Goal: Transaction & Acquisition: Book appointment/travel/reservation

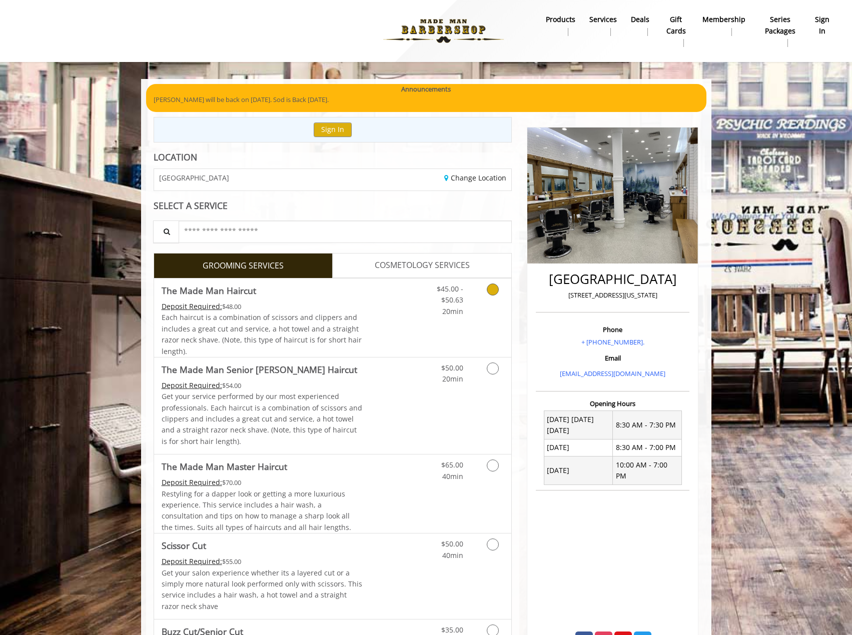
click at [416, 311] on div "$45.00 - $50.63 20min" at bounding box center [442, 298] width 57 height 39
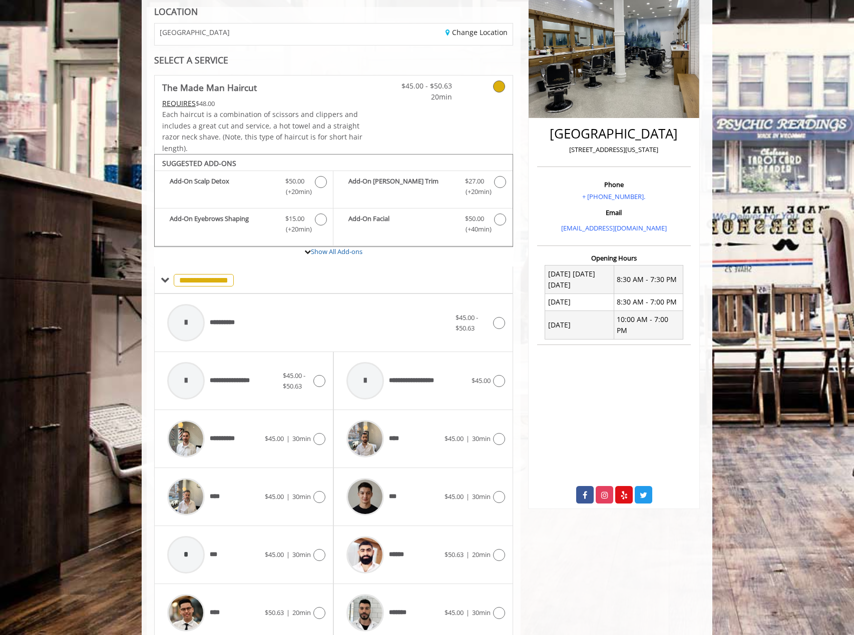
scroll to position [188, 0]
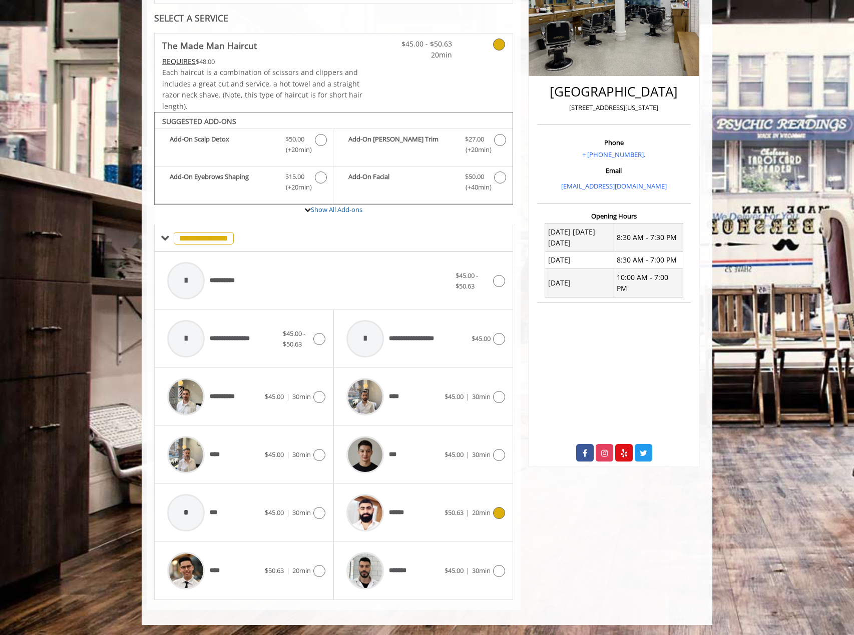
click at [432, 514] on div "******" at bounding box center [392, 513] width 103 height 48
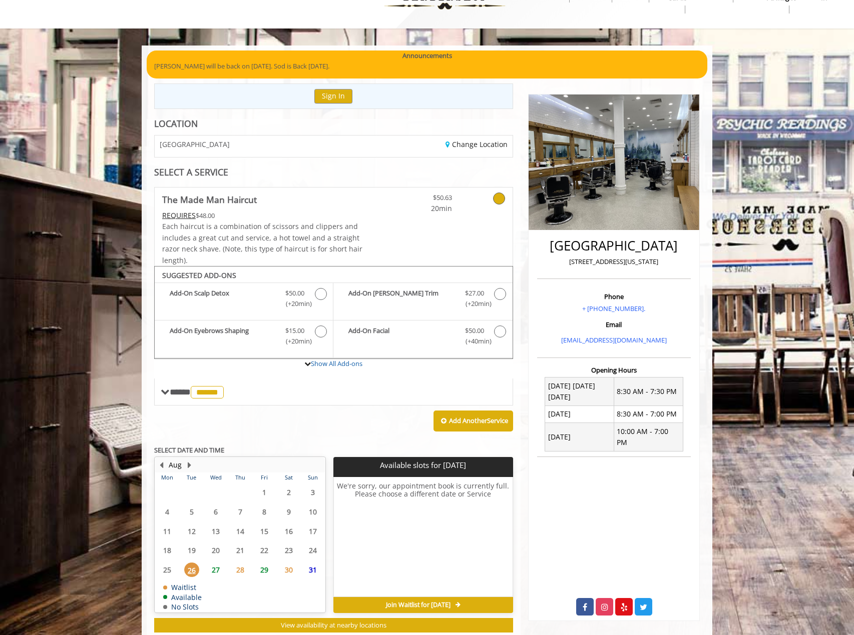
scroll to position [61, 0]
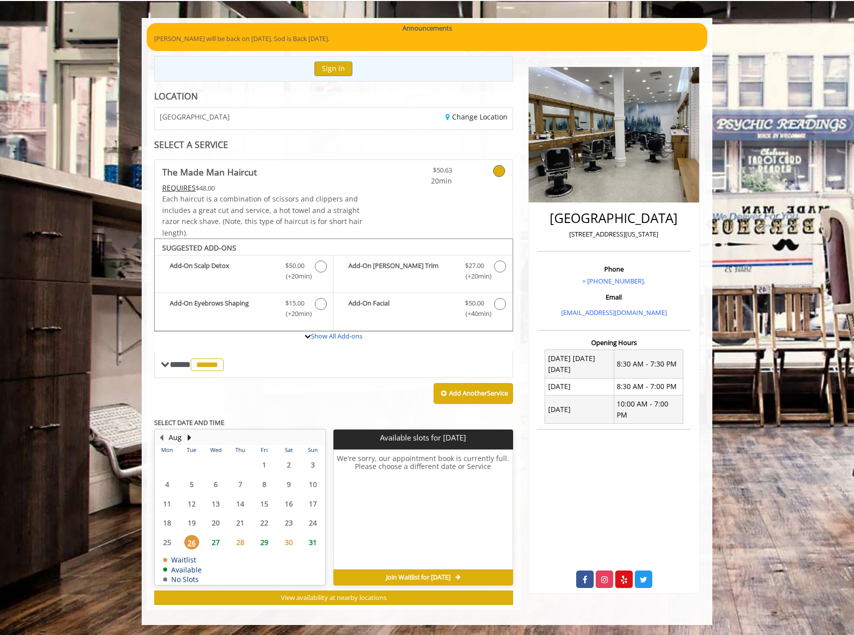
click at [269, 544] on span "29" at bounding box center [264, 542] width 15 height 15
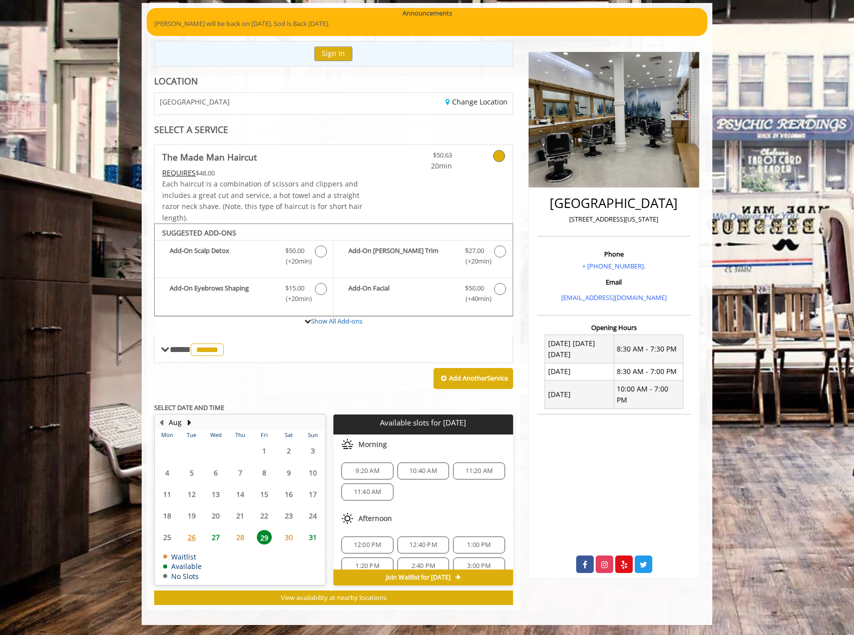
click at [216, 536] on span "27" at bounding box center [215, 537] width 15 height 15
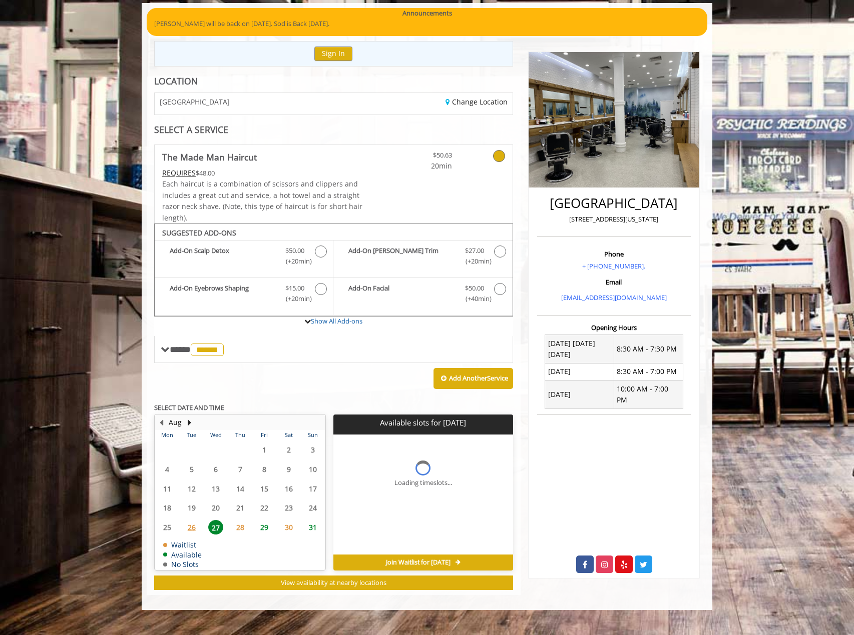
scroll to position [61, 0]
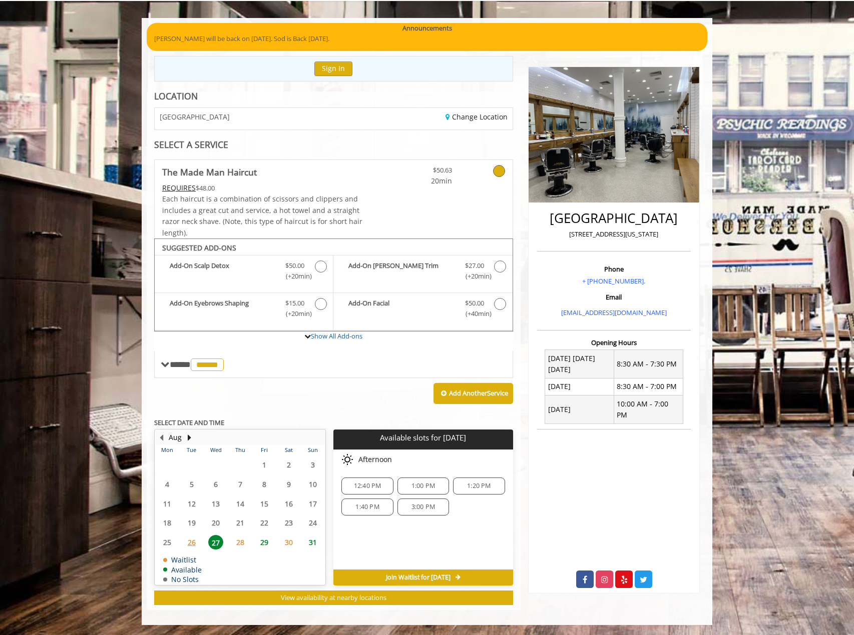
click at [257, 541] on span "29" at bounding box center [264, 542] width 15 height 15
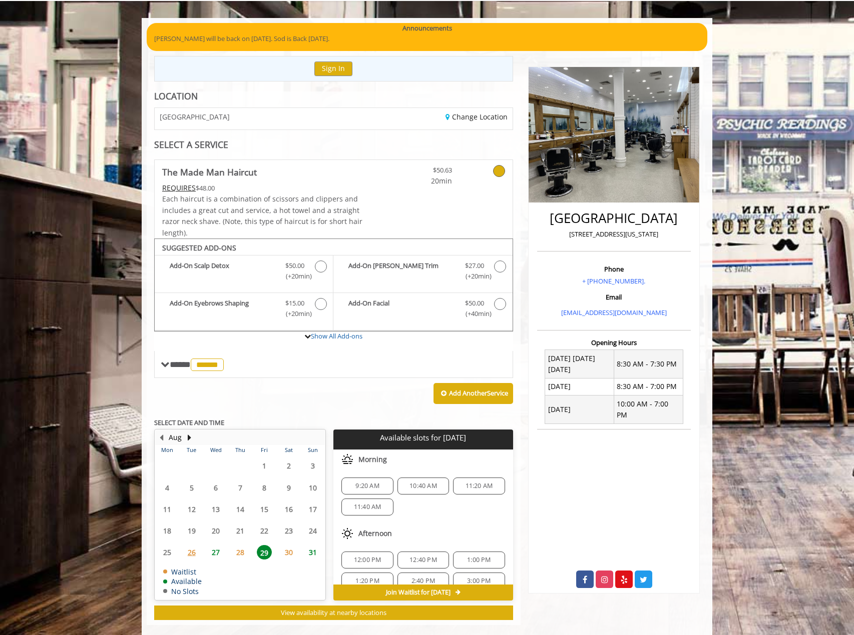
scroll to position [76, 0]
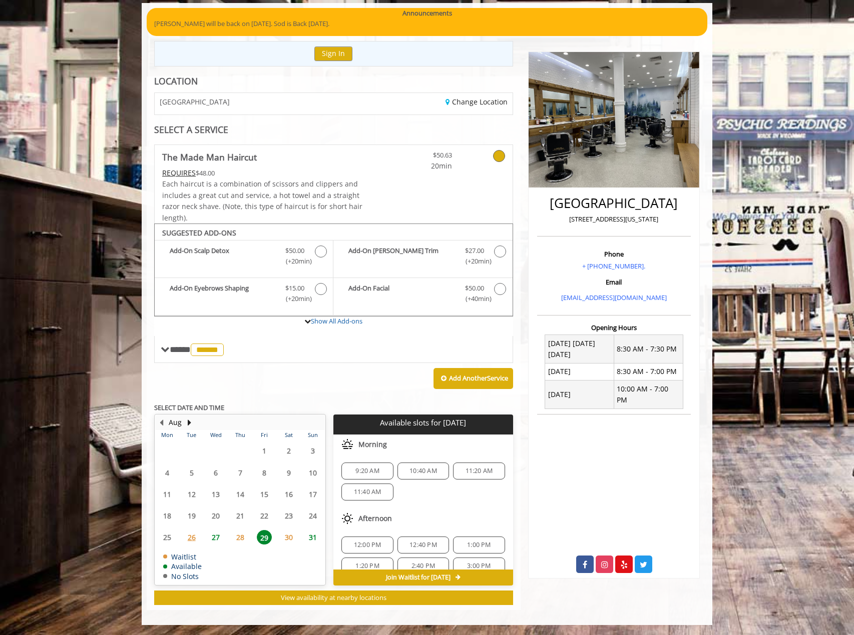
click at [214, 536] on span "27" at bounding box center [215, 537] width 15 height 15
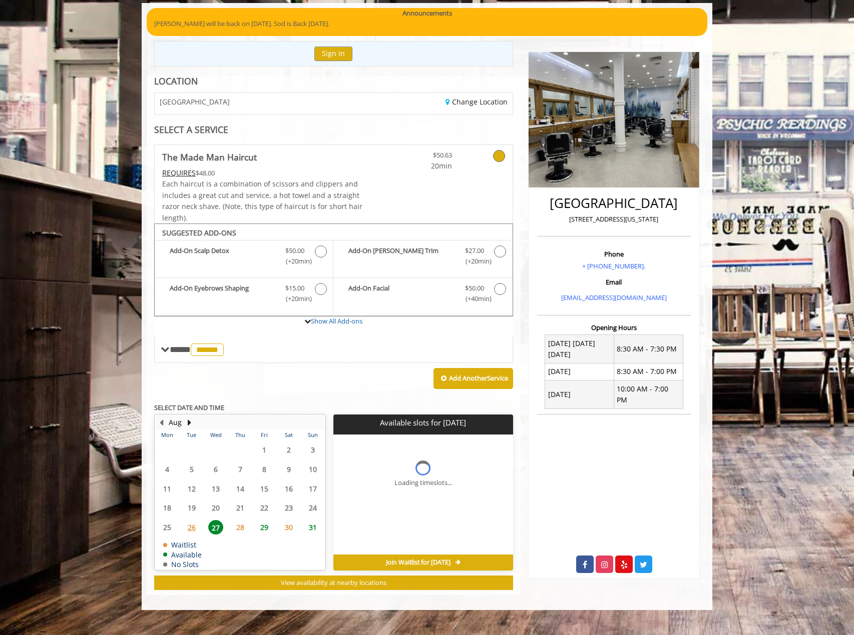
scroll to position [61, 0]
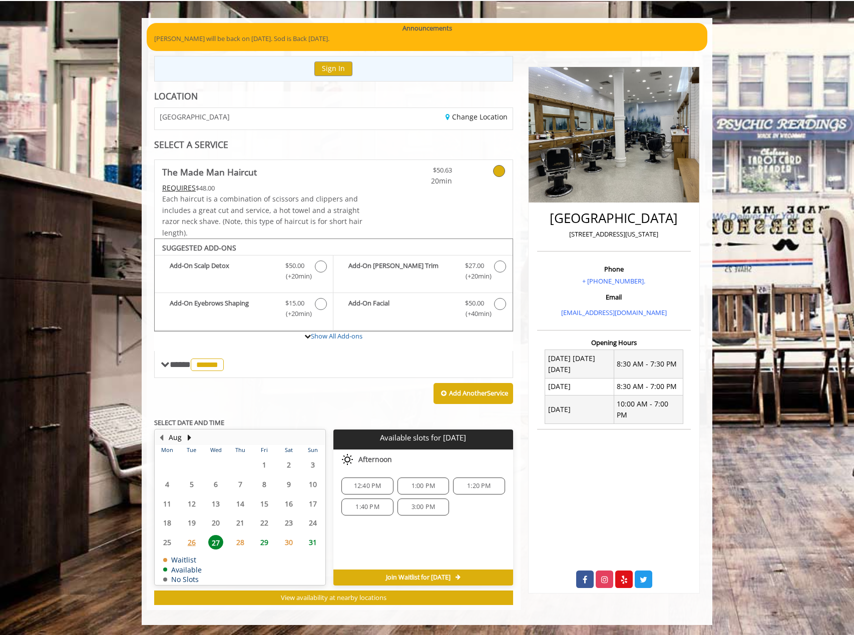
click at [189, 536] on span "26" at bounding box center [191, 542] width 15 height 15
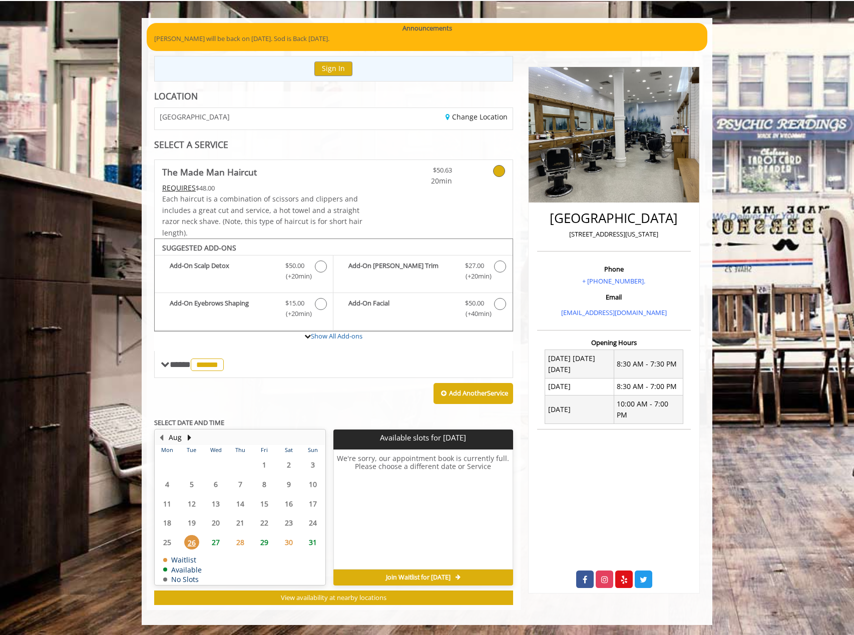
click at [238, 540] on span "28" at bounding box center [240, 542] width 15 height 15
click at [221, 543] on span "27" at bounding box center [215, 542] width 15 height 15
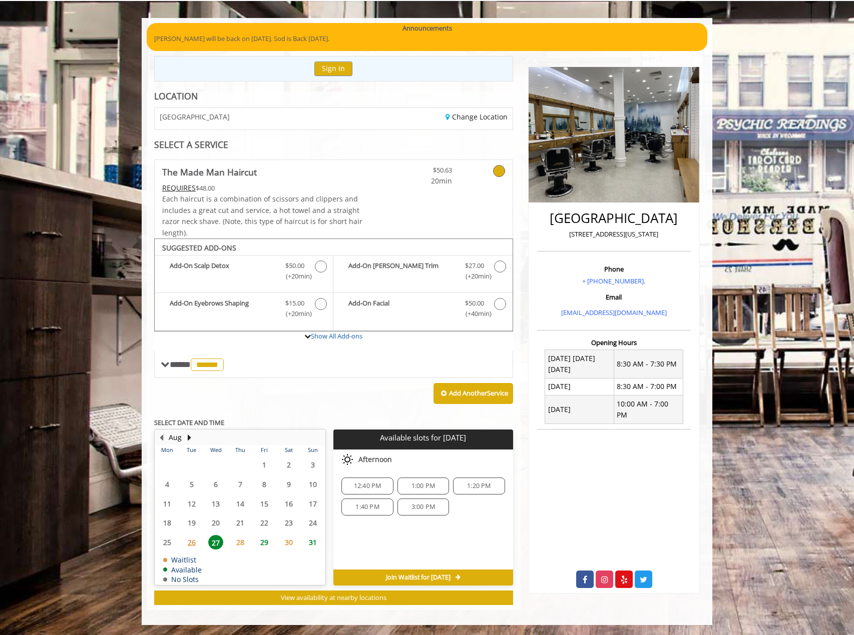
click at [261, 543] on span "29" at bounding box center [264, 542] width 15 height 15
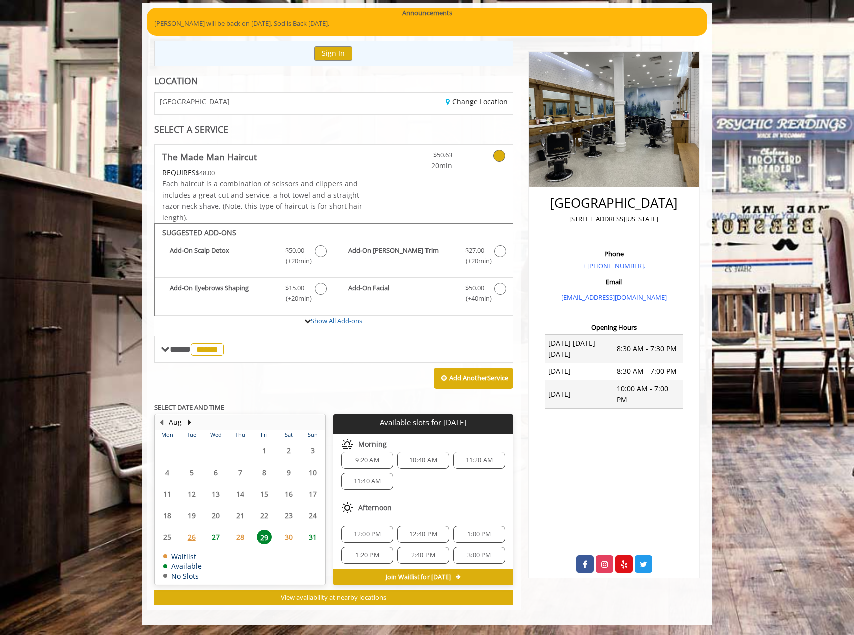
scroll to position [13, 0]
click at [193, 538] on span "26" at bounding box center [191, 537] width 15 height 15
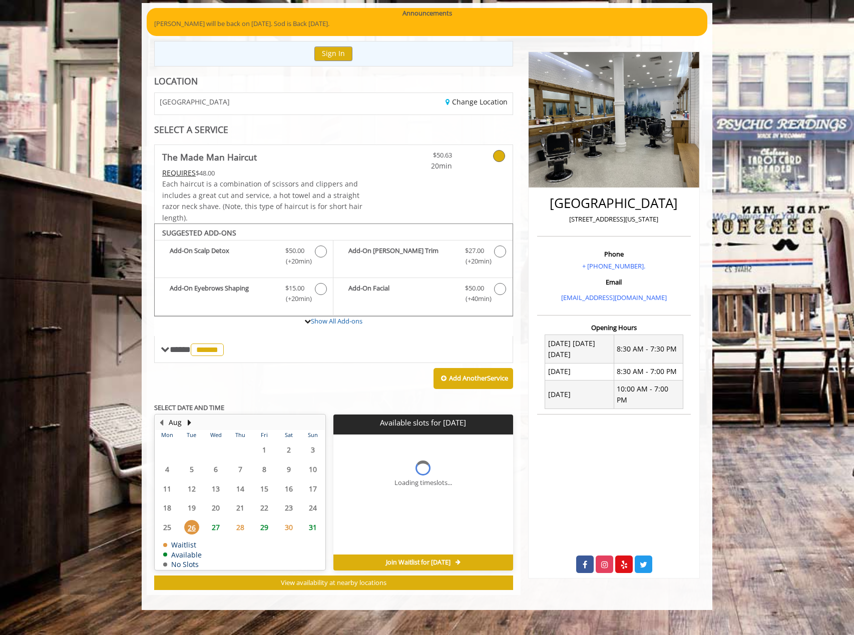
scroll to position [0, 0]
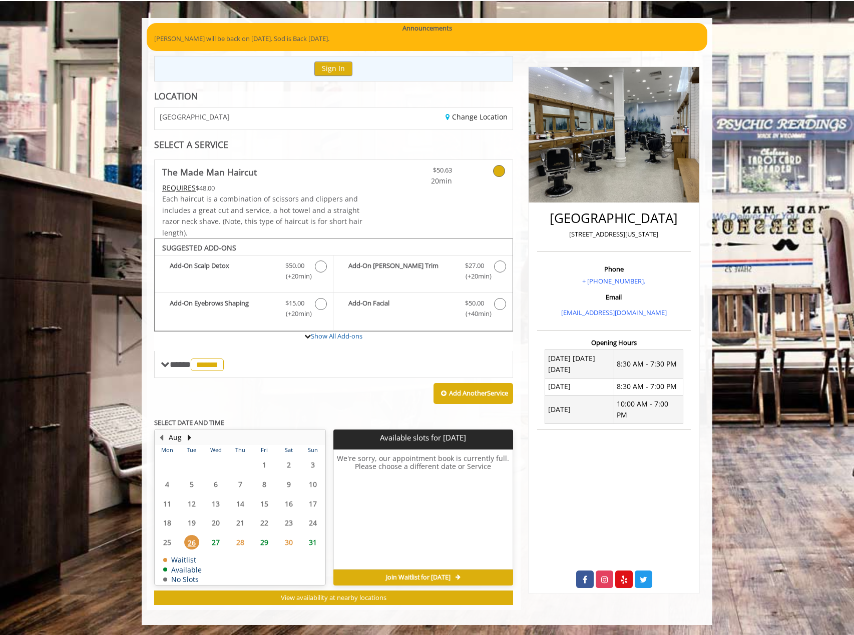
click at [215, 542] on span "27" at bounding box center [215, 542] width 15 height 15
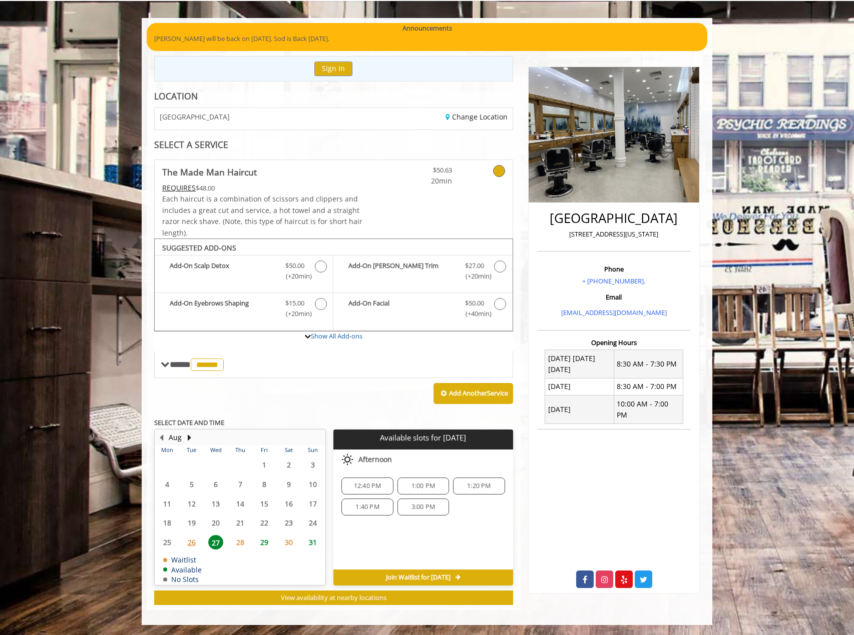
click at [243, 542] on span "28" at bounding box center [240, 542] width 15 height 15
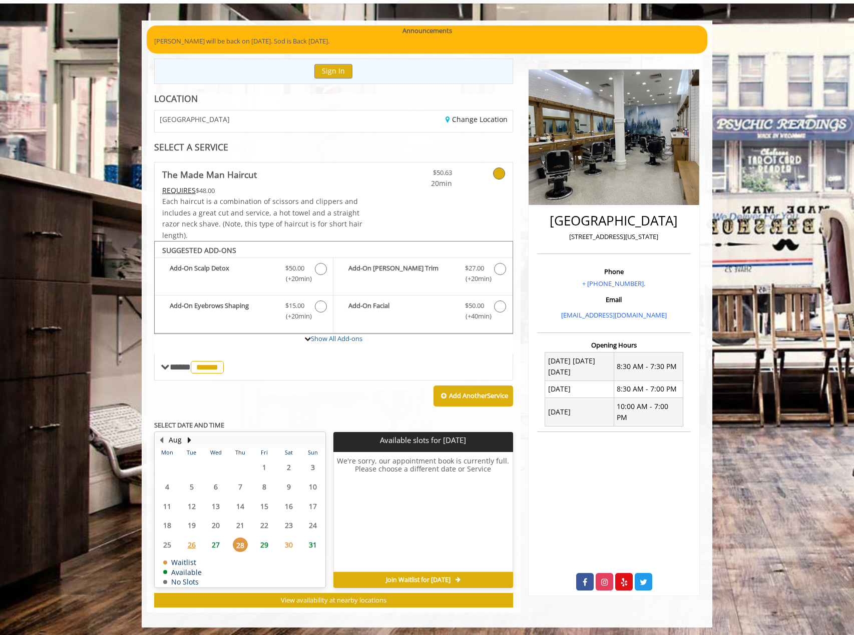
scroll to position [61, 0]
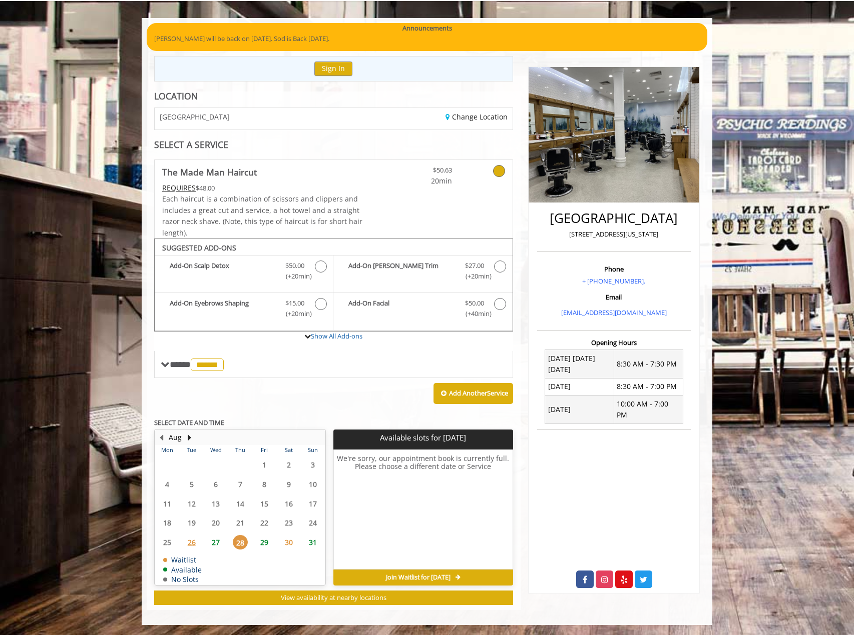
click at [267, 540] on span "29" at bounding box center [264, 542] width 15 height 15
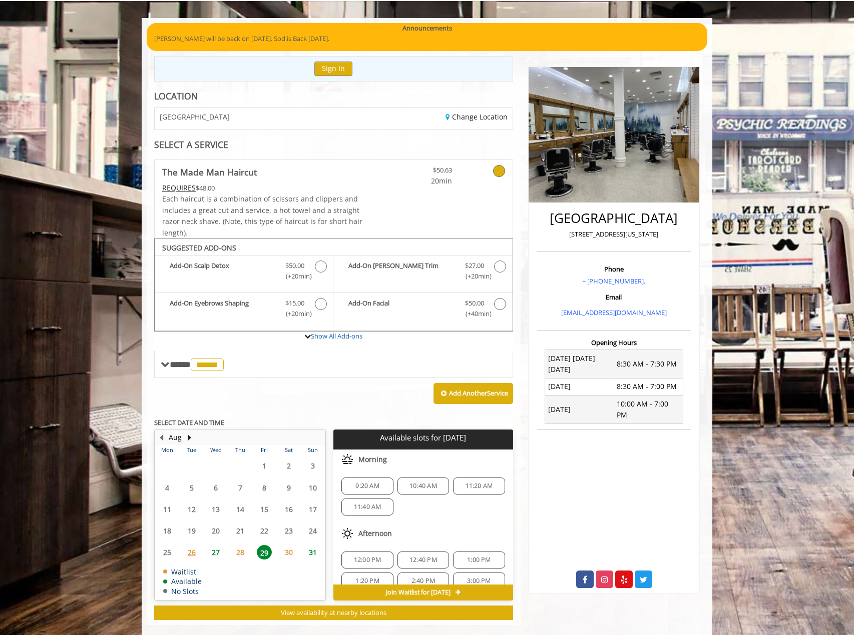
scroll to position [76, 0]
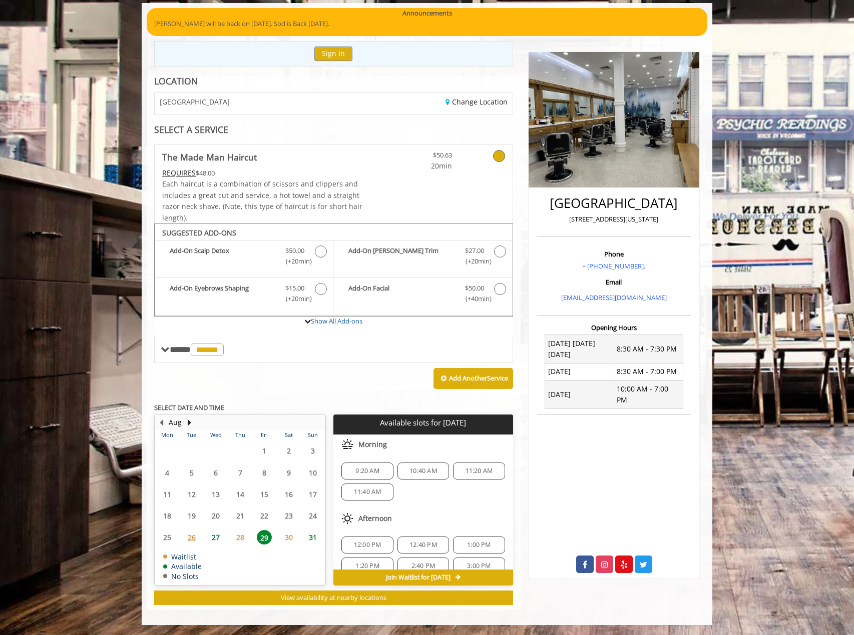
click at [219, 542] on span "27" at bounding box center [215, 537] width 15 height 15
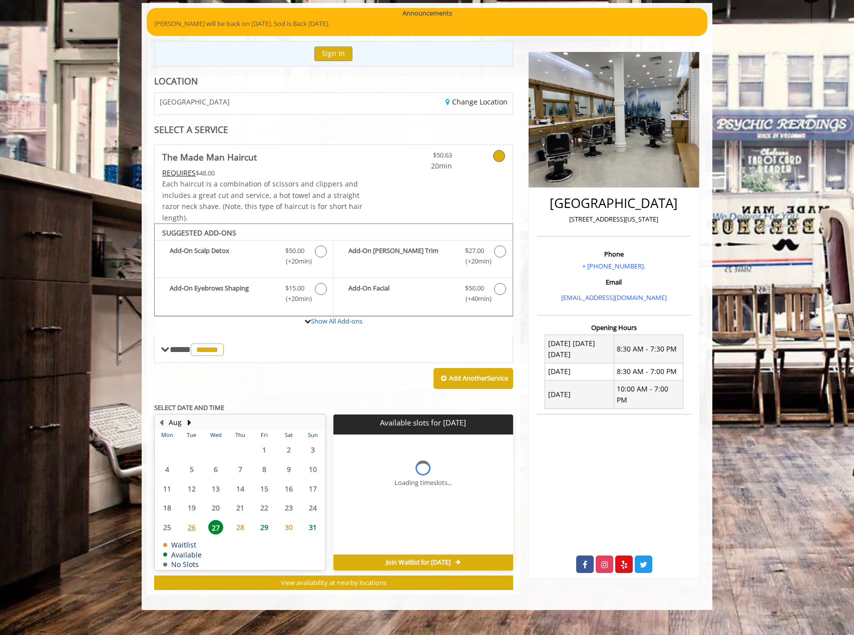
scroll to position [61, 0]
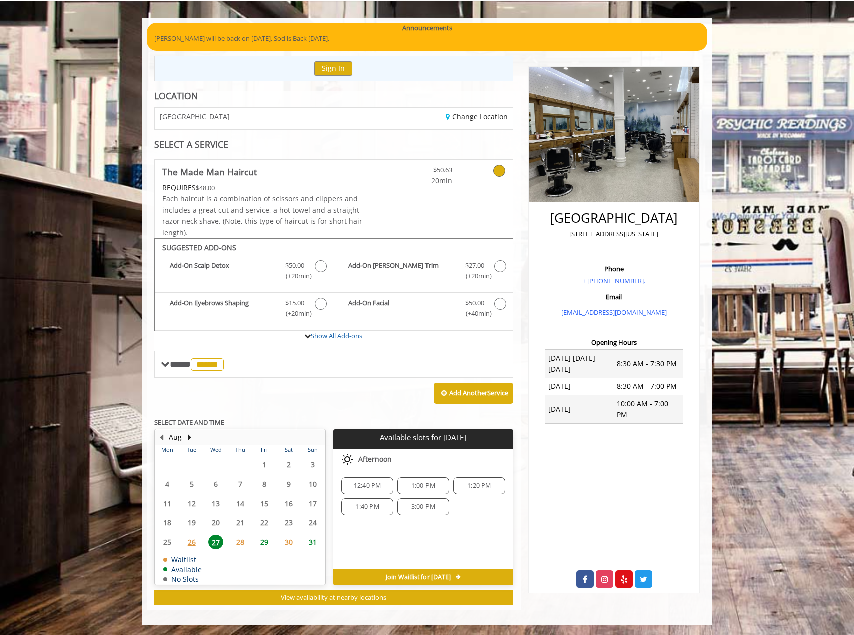
click at [266, 540] on span "29" at bounding box center [264, 542] width 15 height 15
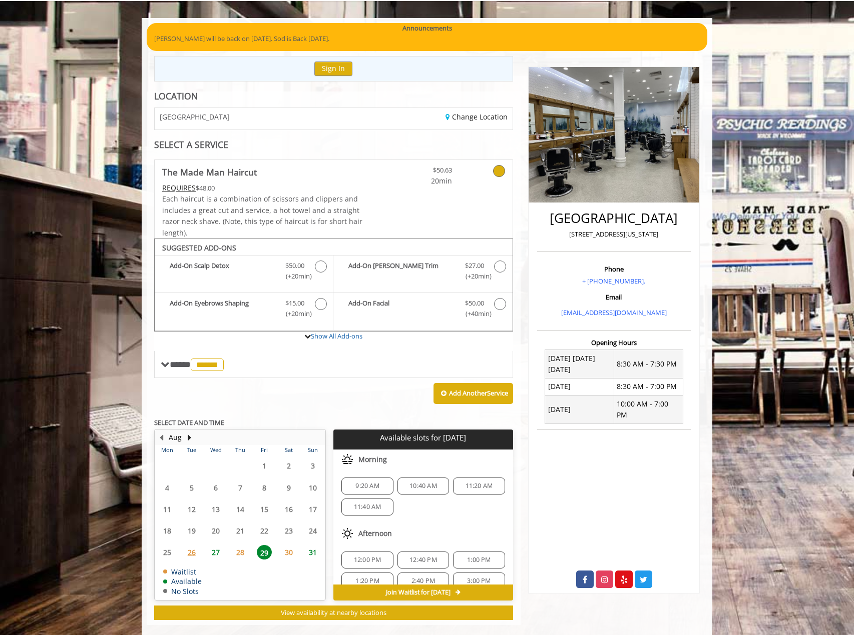
scroll to position [76, 0]
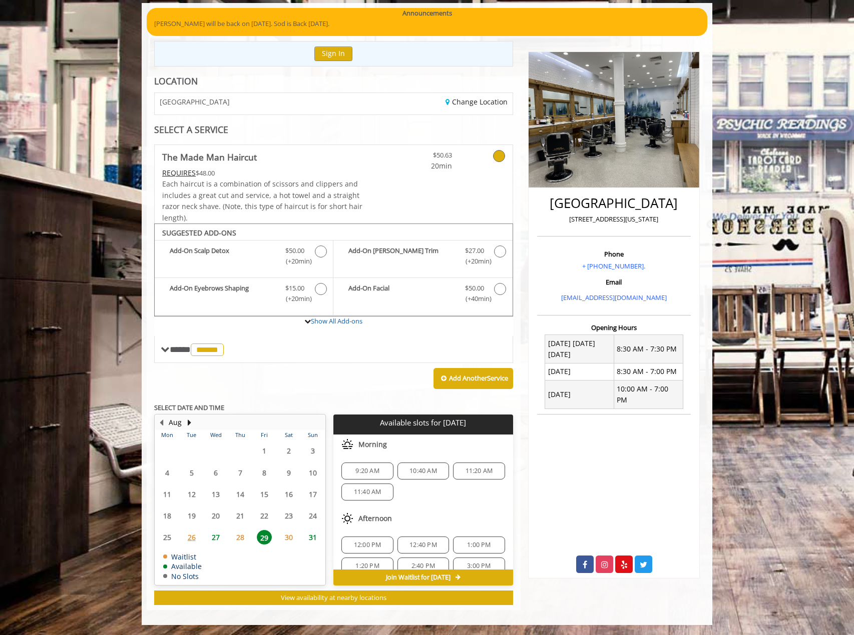
click at [318, 539] on span "31" at bounding box center [312, 537] width 15 height 15
